Goal: Task Accomplishment & Management: Use online tool/utility

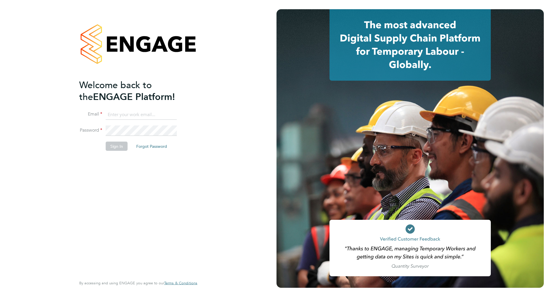
type input "suraj.meghani@wates.co.uk"
click at [119, 147] on button "Sign In" at bounding box center [117, 145] width 22 height 9
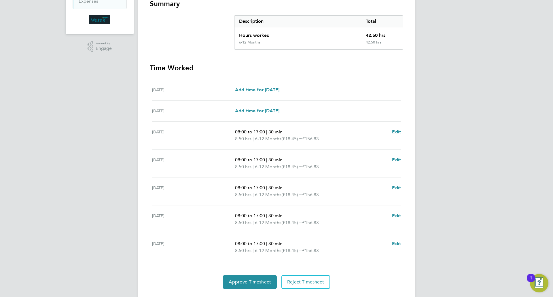
scroll to position [124, 0]
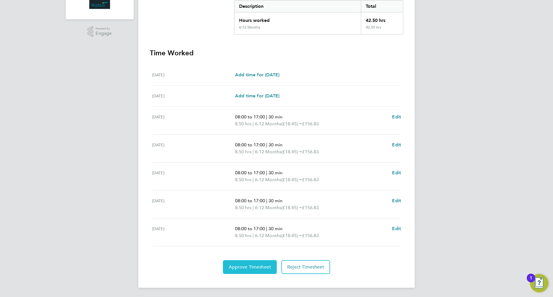
click at [258, 268] on span "Approve Timesheet" at bounding box center [250, 267] width 42 height 6
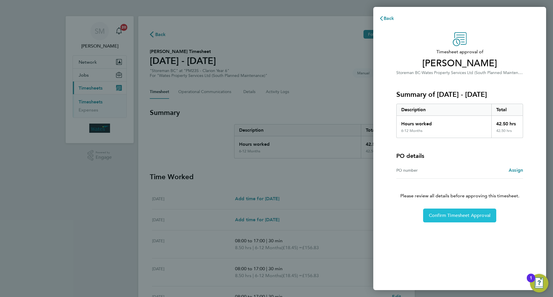
click at [457, 215] on span "Confirm Timesheet Approval" at bounding box center [460, 216] width 62 height 6
